Goal: Information Seeking & Learning: Learn about a topic

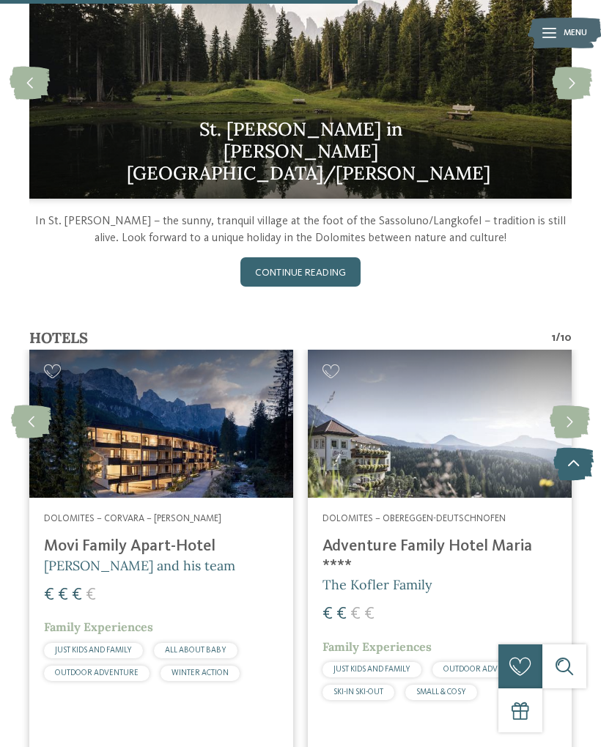
scroll to position [1572, 0]
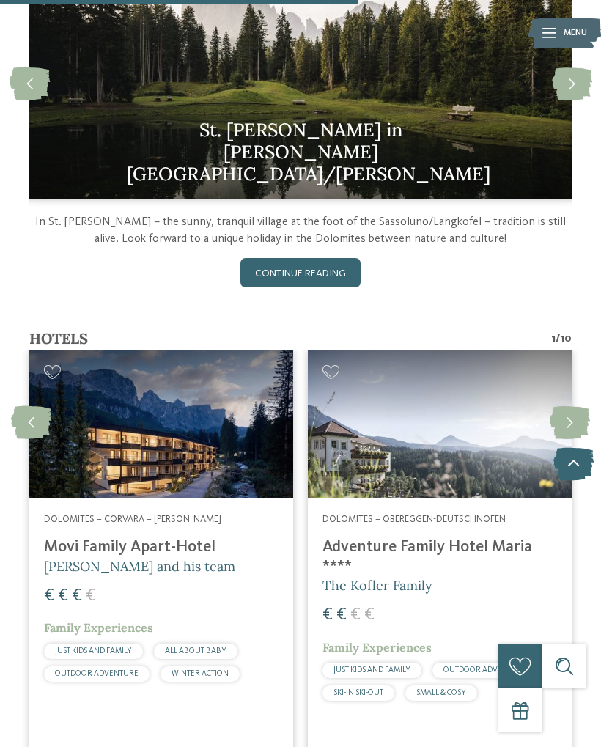
click at [576, 406] on icon at bounding box center [570, 422] width 40 height 33
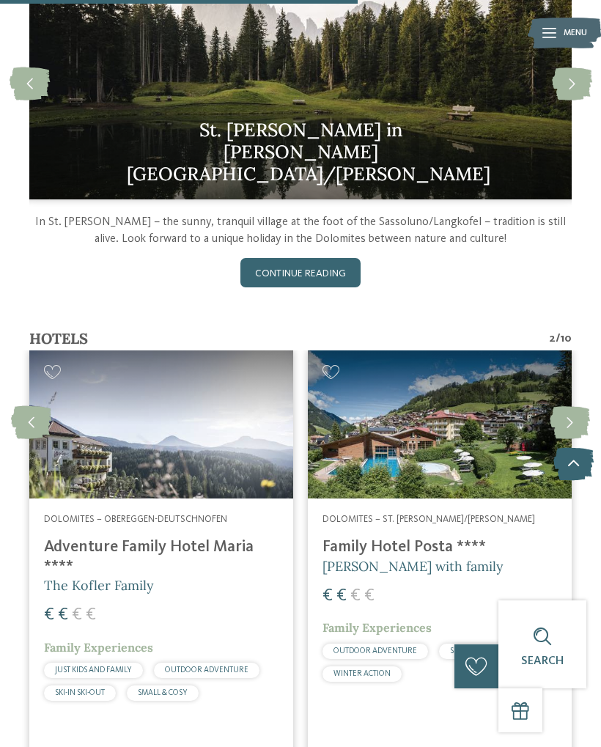
click at [567, 406] on icon at bounding box center [570, 422] width 40 height 33
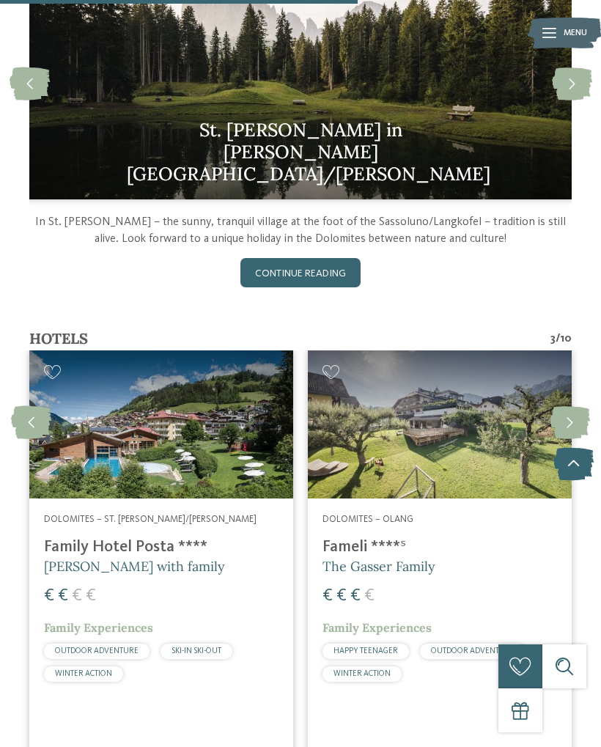
click at [567, 406] on icon at bounding box center [570, 422] width 40 height 33
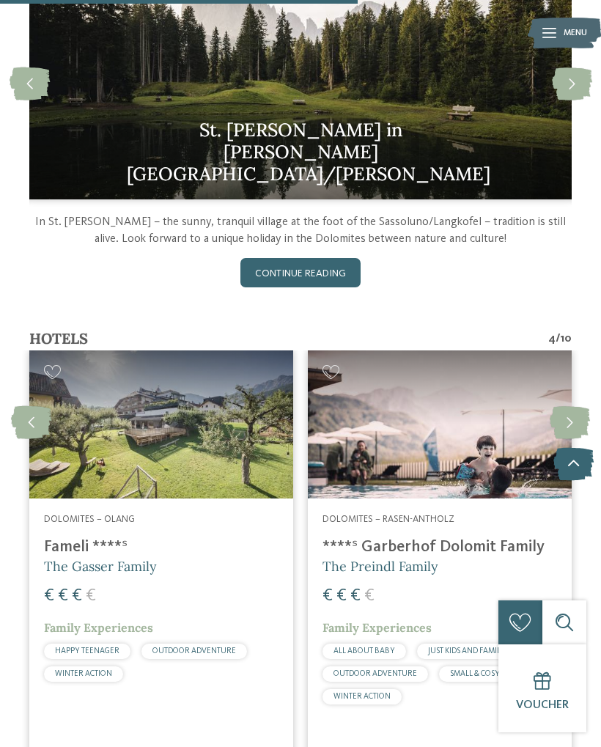
click at [562, 406] on icon at bounding box center [570, 422] width 40 height 33
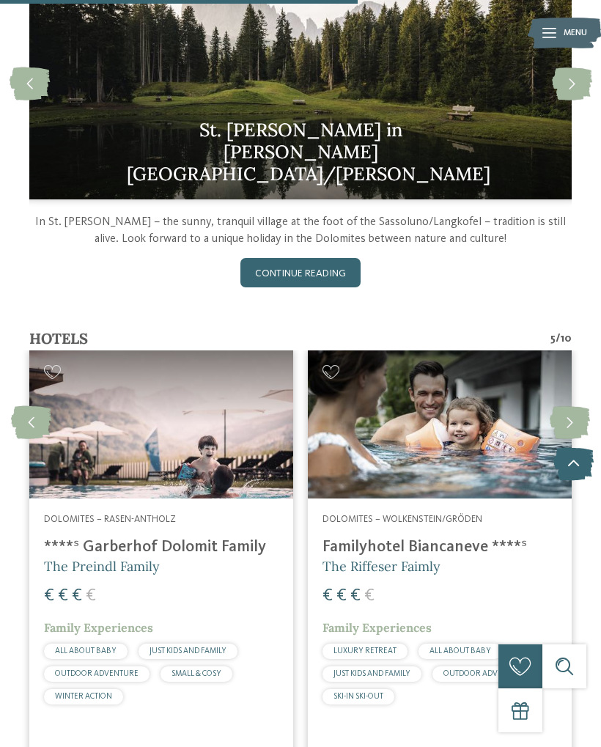
click at [573, 406] on icon at bounding box center [570, 422] width 40 height 33
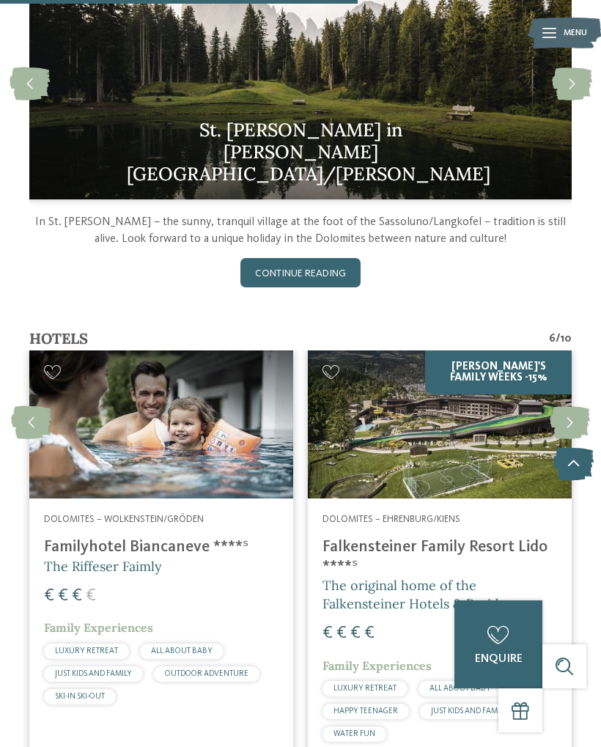
click at [568, 406] on icon at bounding box center [570, 422] width 40 height 33
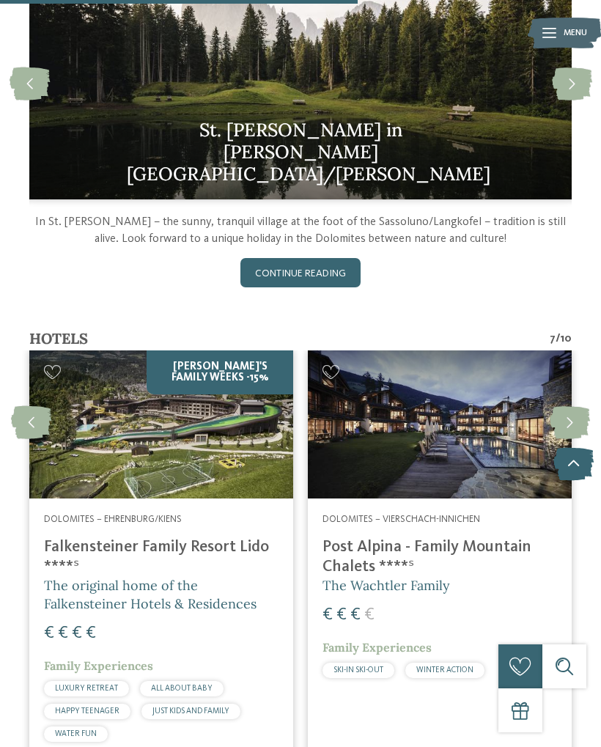
click at [582, 406] on icon at bounding box center [570, 422] width 40 height 33
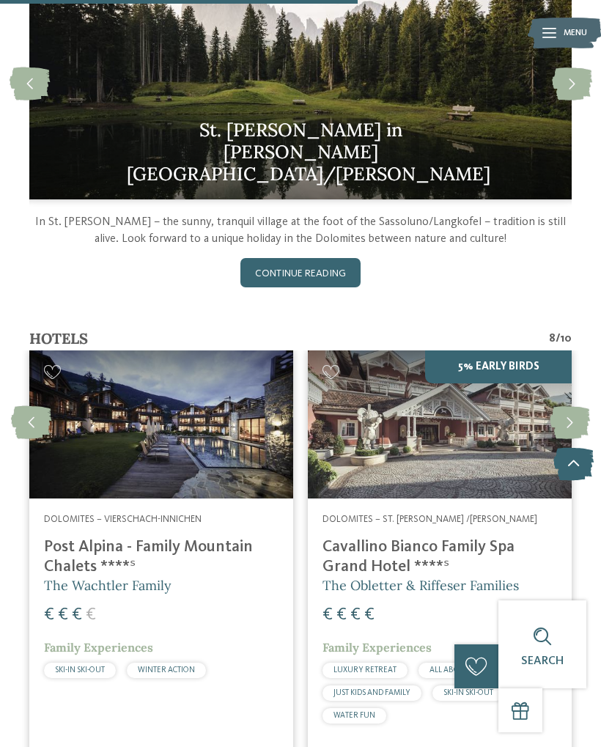
click at [567, 406] on icon at bounding box center [570, 422] width 40 height 33
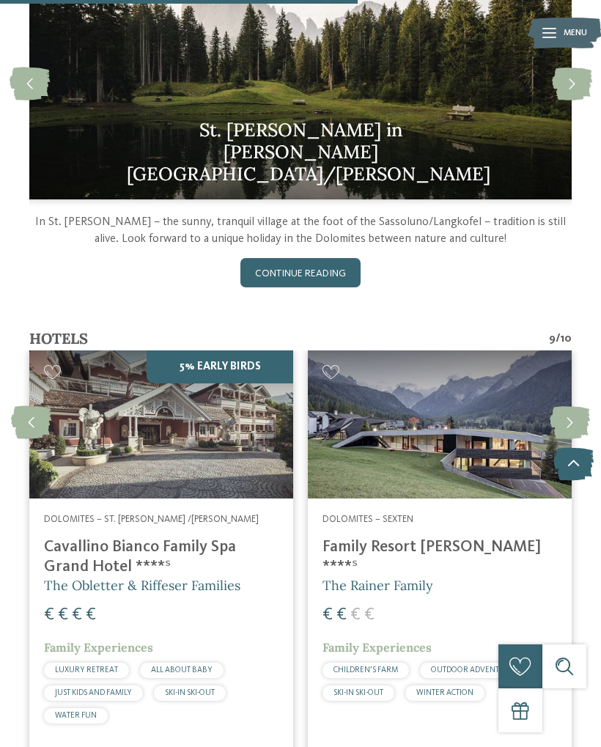
click at [567, 406] on icon at bounding box center [570, 422] width 40 height 33
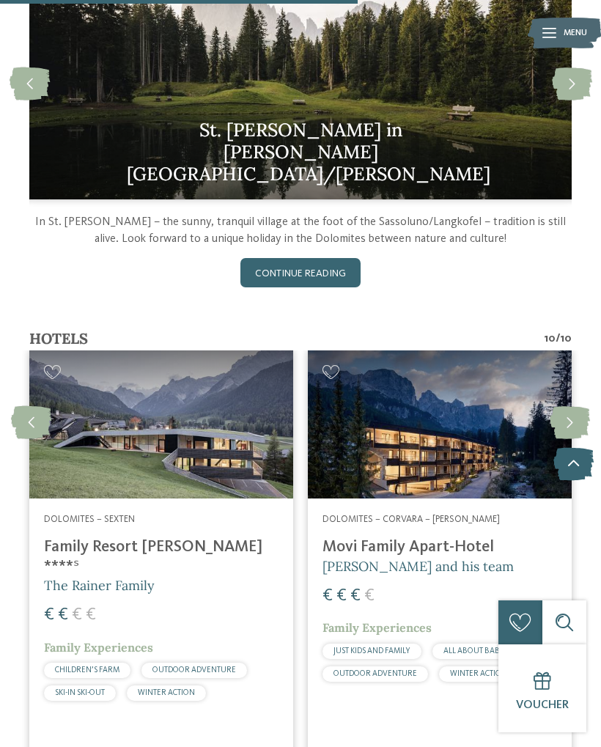
click at [574, 406] on icon at bounding box center [570, 422] width 40 height 33
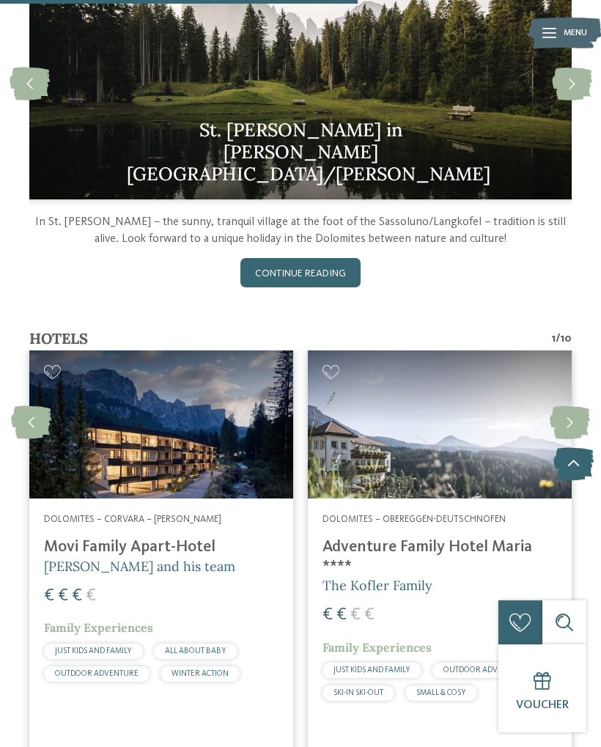
click at [574, 406] on icon at bounding box center [570, 422] width 40 height 33
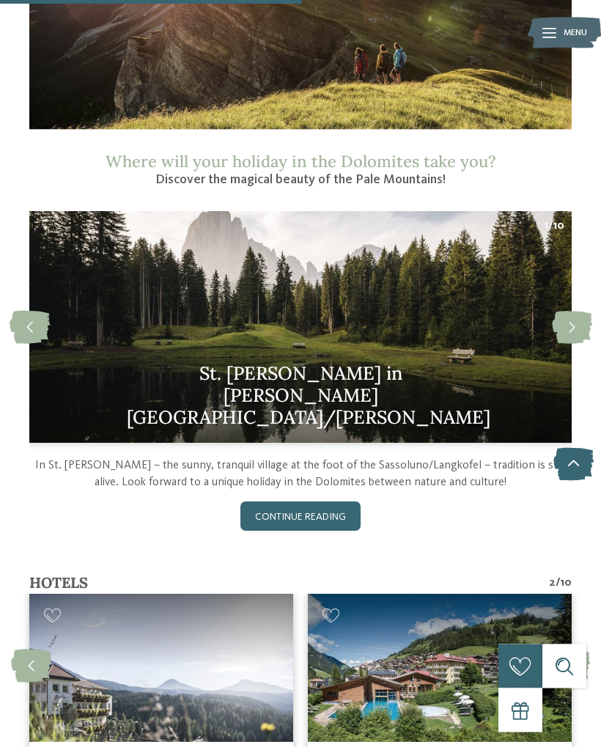
scroll to position [1328, 0]
click at [335, 502] on link "continue reading" at bounding box center [301, 516] width 121 height 29
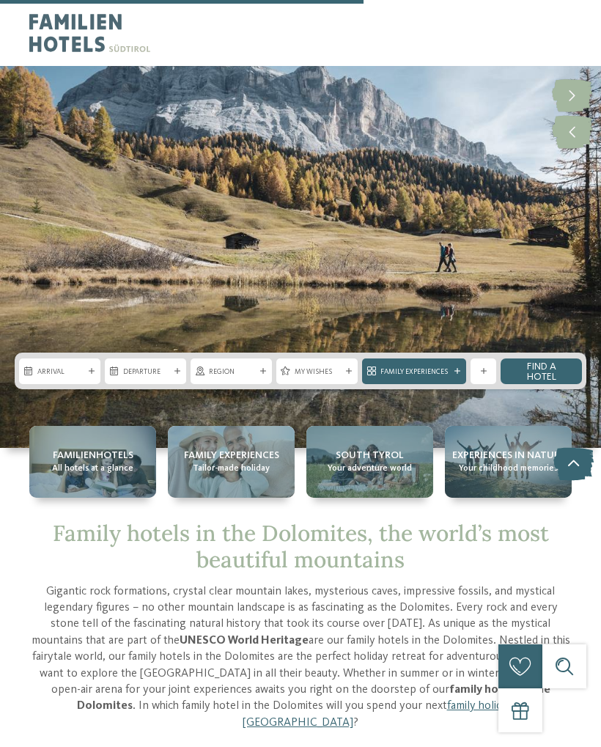
scroll to position [1598, 0]
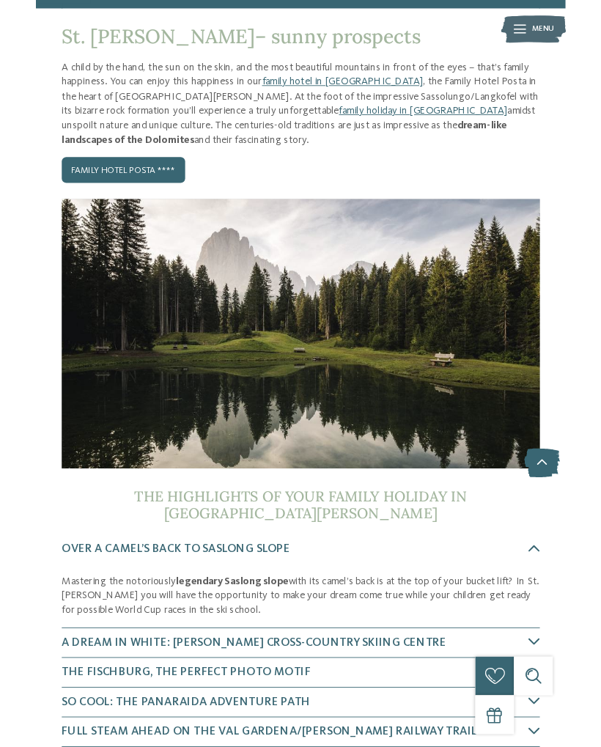
scroll to position [183, 0]
